Goal: Transaction & Acquisition: Purchase product/service

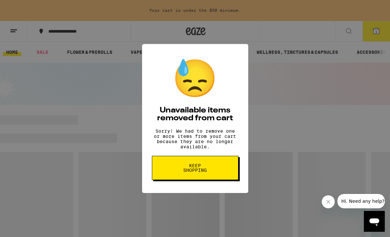
click at [218, 174] on button "Keep Shopping" at bounding box center [195, 168] width 86 height 24
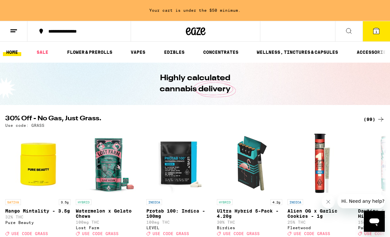
click at [374, 35] on button "1" at bounding box center [375, 31] width 27 height 20
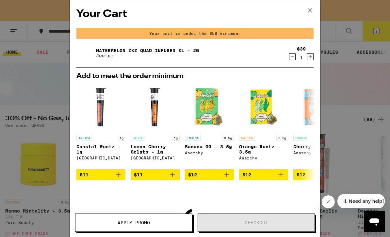
click at [292, 61] on icon "Decrement" at bounding box center [292, 57] width 6 height 8
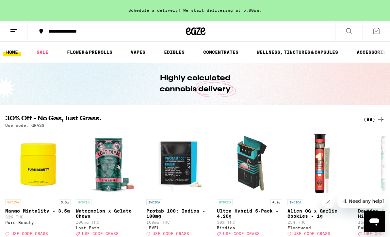
click at [99, 56] on link "FLOWER & PREROLLS" at bounding box center [90, 52] width 52 height 8
click at [101, 55] on link "FLOWER & PREROLLS" at bounding box center [90, 52] width 52 height 8
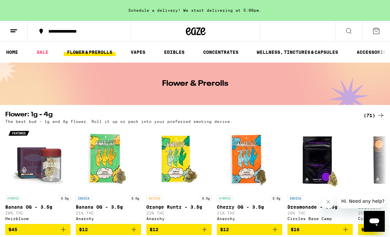
click at [388, 116] on div "Flower: 1g - 4g (71) The best bud - 1g and 4g flower. Roll it up or pack into y…" at bounding box center [195, 118] width 390 height 12
click at [376, 115] on div "(71)" at bounding box center [373, 116] width 21 height 8
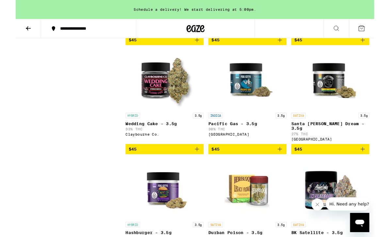
click at [192, 168] on button "$45" at bounding box center [161, 162] width 85 height 11
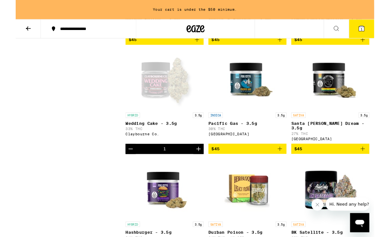
click at [200, 166] on icon "Increment" at bounding box center [199, 162] width 8 height 8
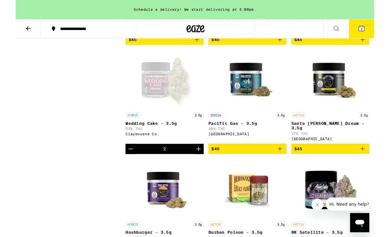
click at [374, 27] on icon at bounding box center [376, 31] width 8 height 8
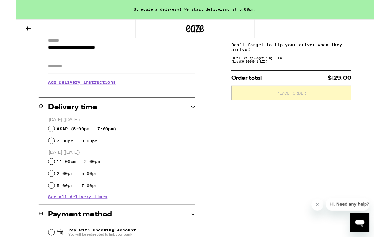
scroll to position [113, 0]
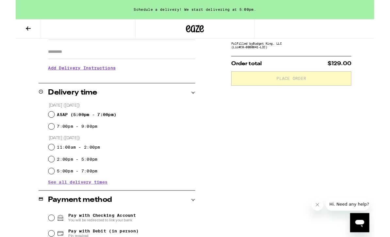
click at [37, 129] on div "ASAP ( 5:00pm - 7:00pm )" at bounding box center [116, 124] width 160 height 13
click at [38, 125] on input "ASAP ( 5:00pm - 7:00pm )" at bounding box center [39, 124] width 7 height 7
radio input "true"
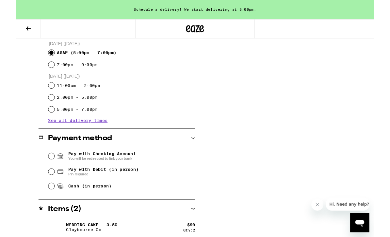
scroll to position [184, 0]
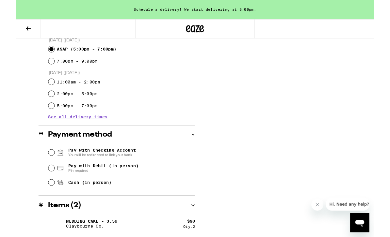
click at [45, 191] on div "Pay with Debit (in person) Pin required" at bounding box center [116, 183] width 160 height 17
click at [45, 185] on icon at bounding box center [49, 183] width 8 height 8
click at [42, 185] on input "Pay with Debit (in person) Pin required" at bounding box center [39, 183] width 7 height 7
radio input "true"
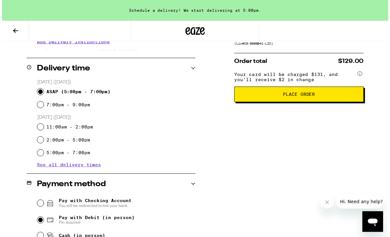
scroll to position [147, 0]
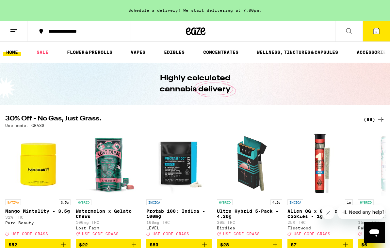
click at [372, 33] on icon at bounding box center [376, 31] width 8 height 8
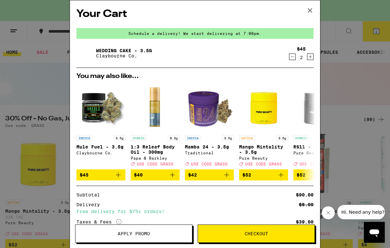
click at [243, 238] on button "Checkout" at bounding box center [255, 234] width 117 height 18
